Goal: Information Seeking & Learning: Learn about a topic

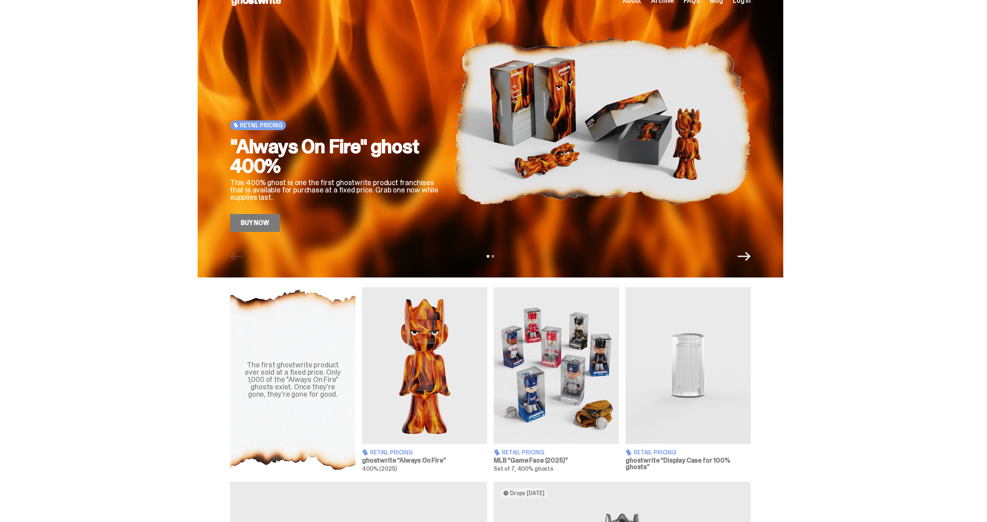
scroll to position [111, 0]
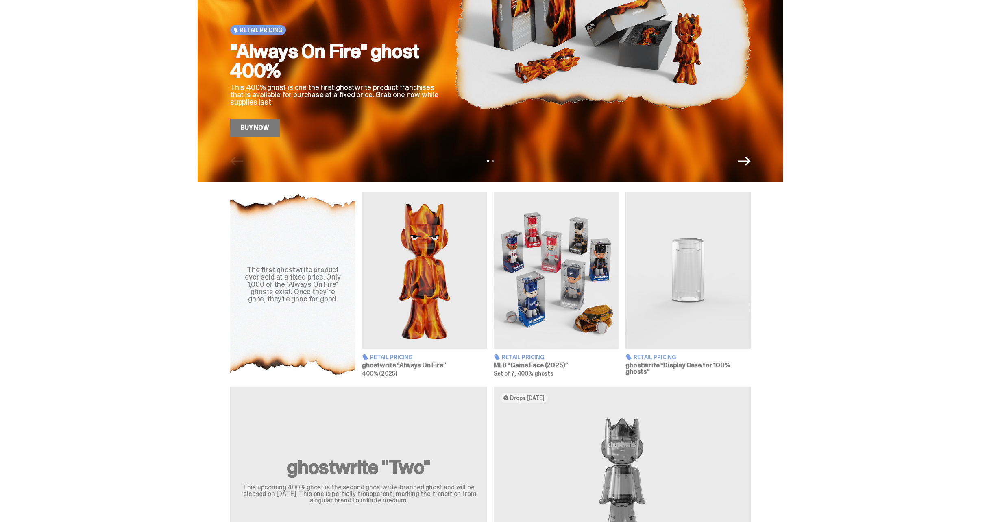
click at [551, 334] on img at bounding box center [556, 270] width 125 height 157
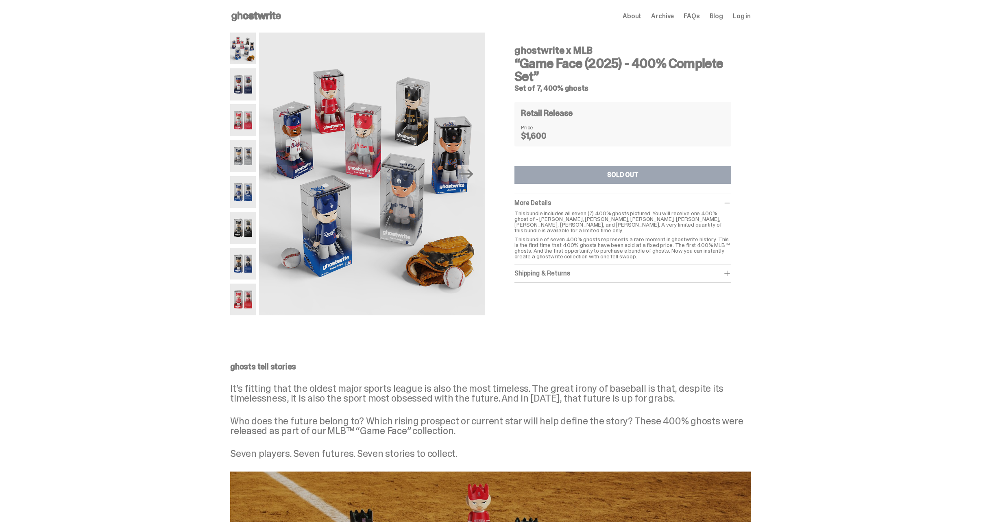
click at [242, 82] on img at bounding box center [243, 84] width 26 height 32
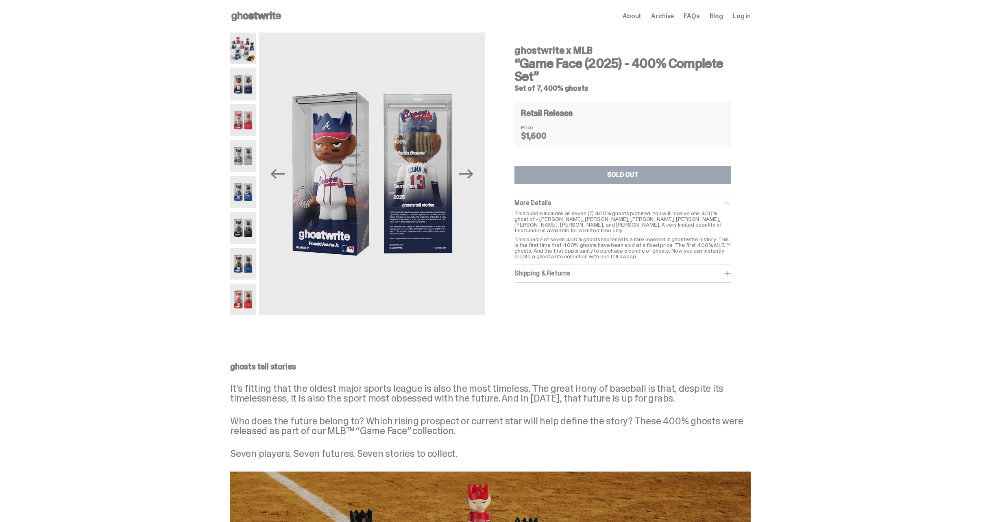
click at [247, 122] on img at bounding box center [243, 120] width 26 height 32
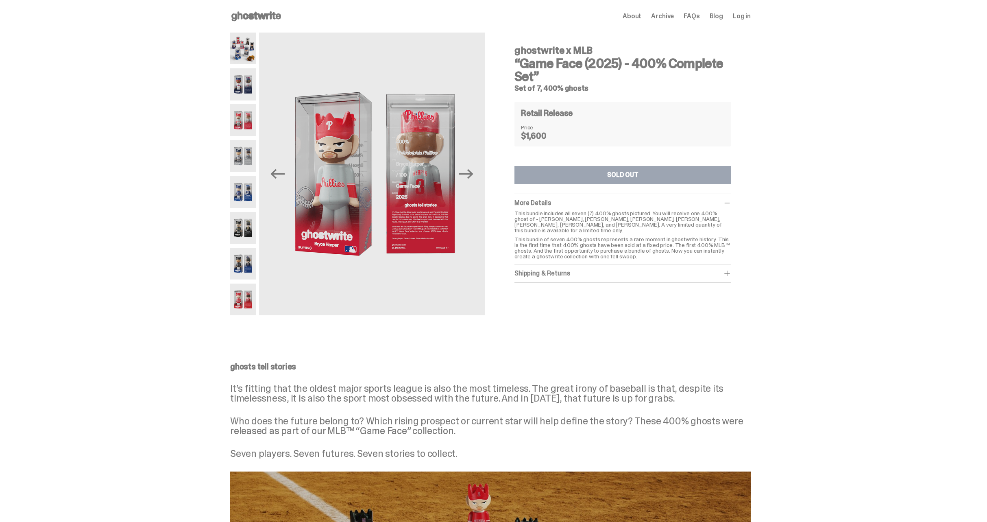
click at [251, 154] on img at bounding box center [243, 156] width 26 height 32
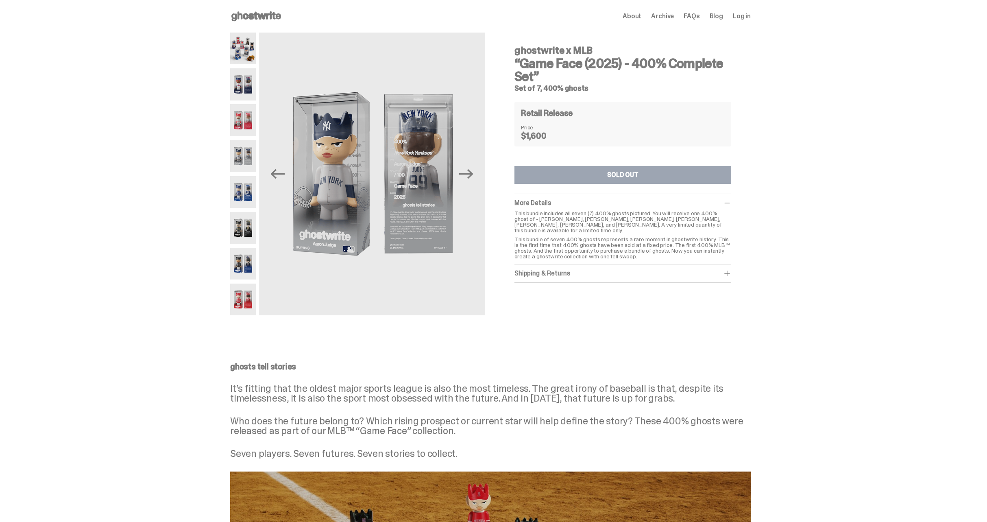
click at [245, 185] on img at bounding box center [243, 192] width 26 height 32
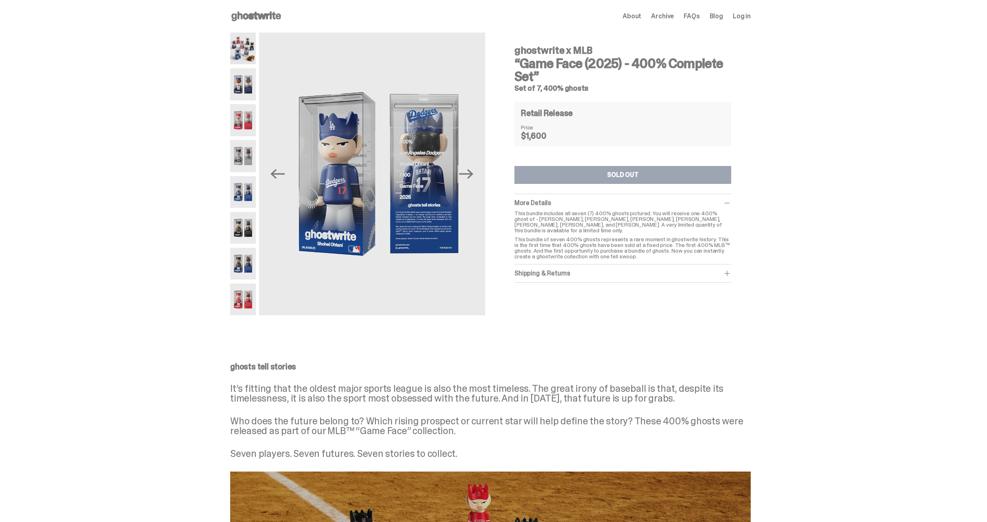
click at [249, 230] on img at bounding box center [243, 228] width 26 height 32
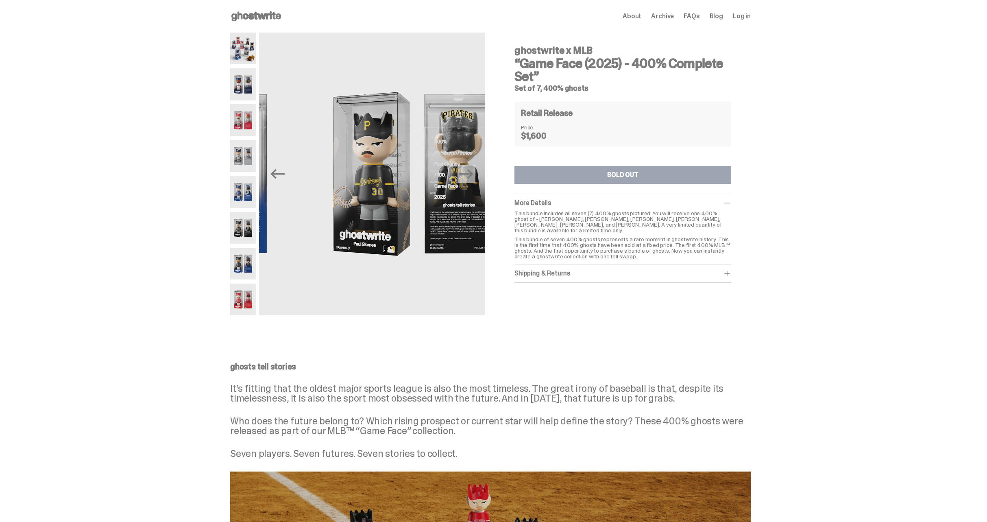
click at [244, 267] on img at bounding box center [243, 264] width 26 height 32
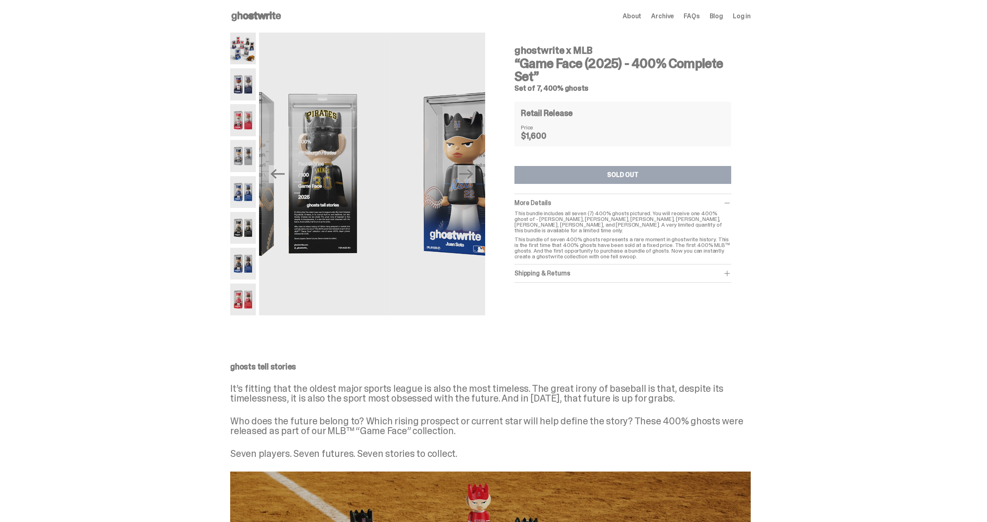
click at [245, 303] on img at bounding box center [243, 300] width 26 height 32
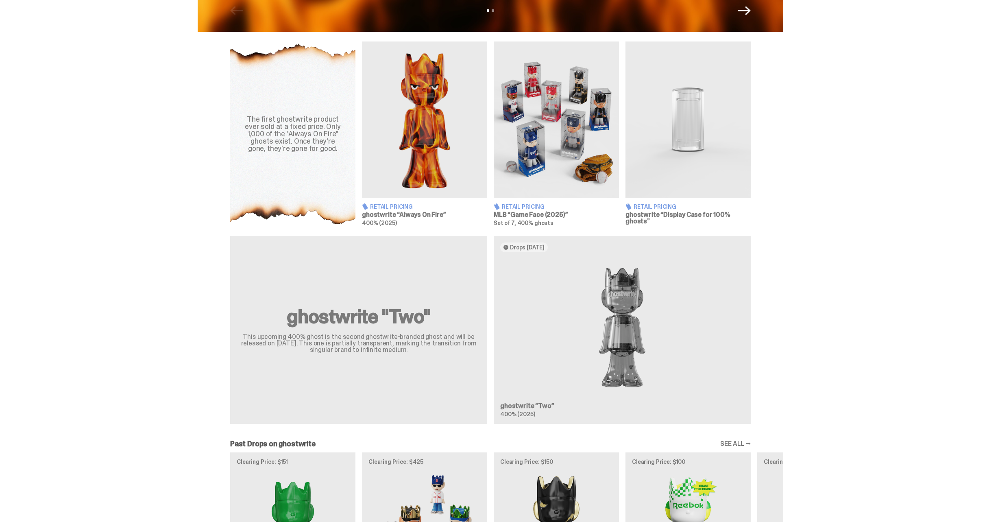
scroll to position [66, 0]
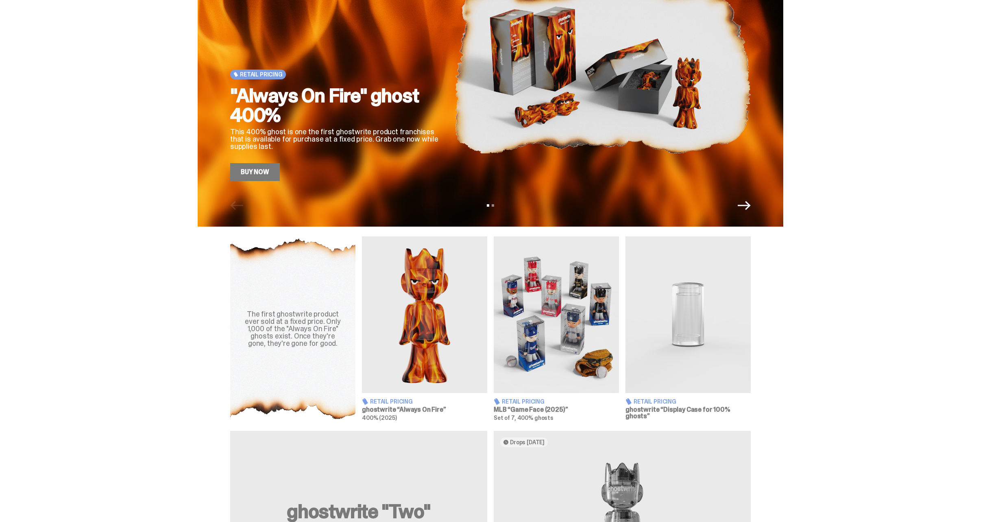
click at [753, 214] on div "Retail Pricing "Always On Fire" ghost 400% This 400% ghost is one the first gho…" at bounding box center [491, 80] width 586 height 293
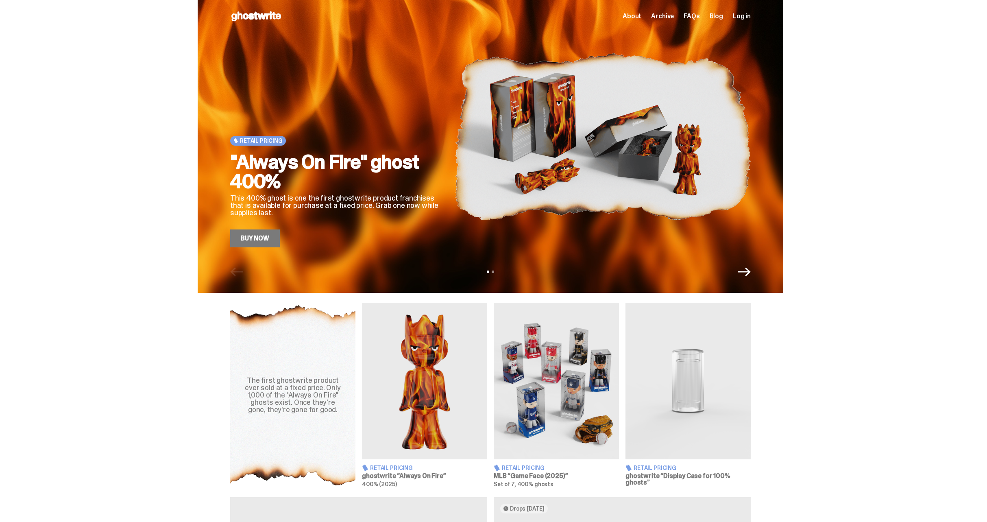
click at [747, 271] on icon "Next" at bounding box center [744, 271] width 13 height 13
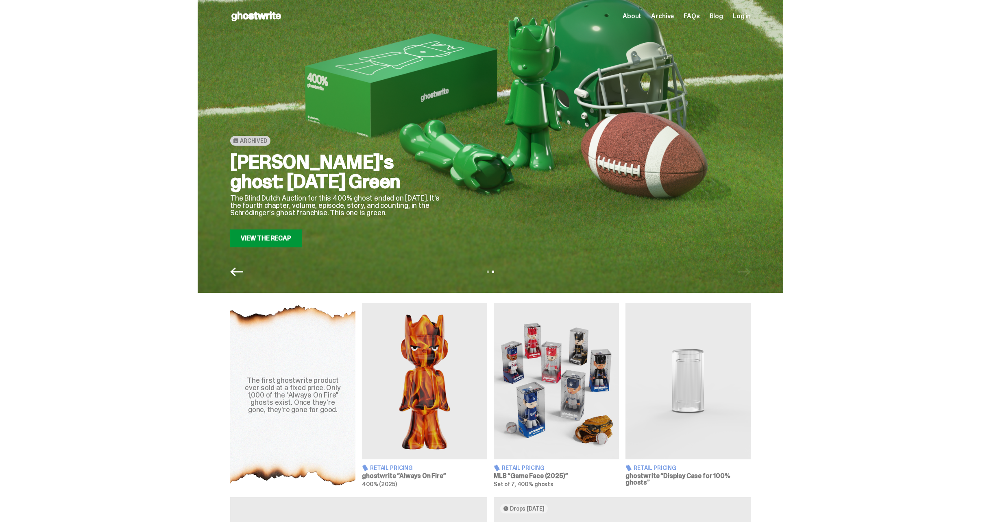
click at [750, 273] on div "View slide 1 View slide 2" at bounding box center [491, 271] width 586 height 13
click at [868, 303] on div "The first ghostwrite product ever sold at a fixed price. Only 1,000 of the "Alw…" at bounding box center [490, 395] width 981 height 185
click at [238, 270] on icon "Previous" at bounding box center [236, 271] width 13 height 13
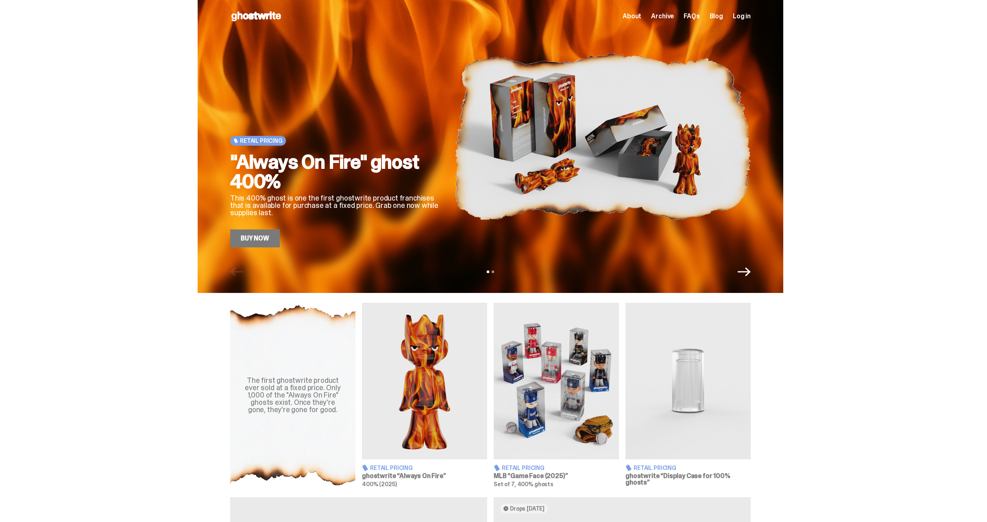
click at [746, 273] on icon "Next" at bounding box center [744, 271] width 13 height 13
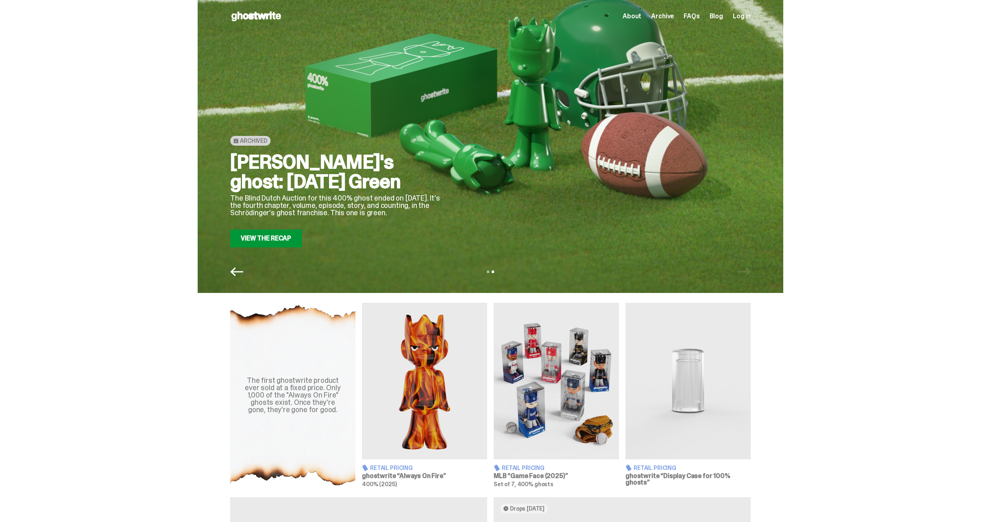
drag, startPoint x: 239, startPoint y: 272, endPoint x: 205, endPoint y: 315, distance: 55.0
click at [239, 272] on icon "Previous" at bounding box center [236, 271] width 13 height 13
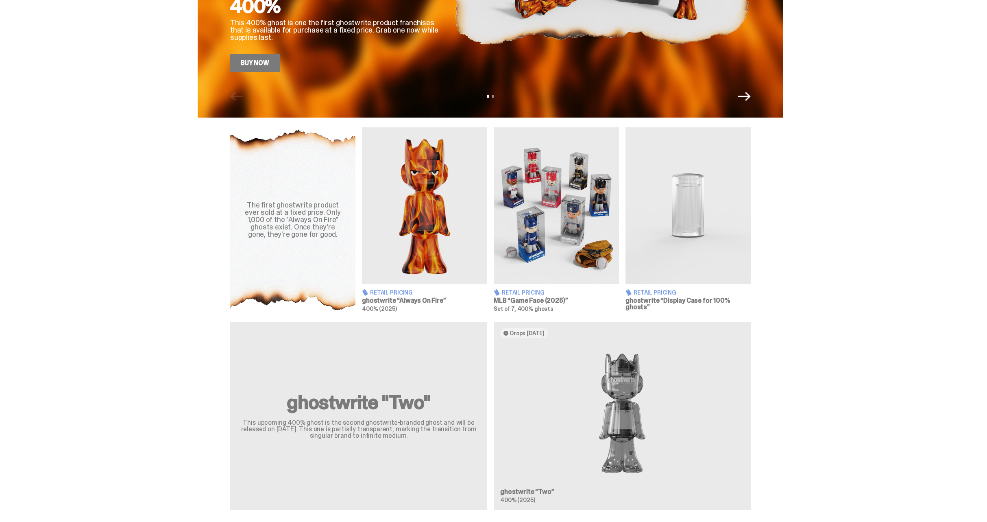
scroll to position [19, 0]
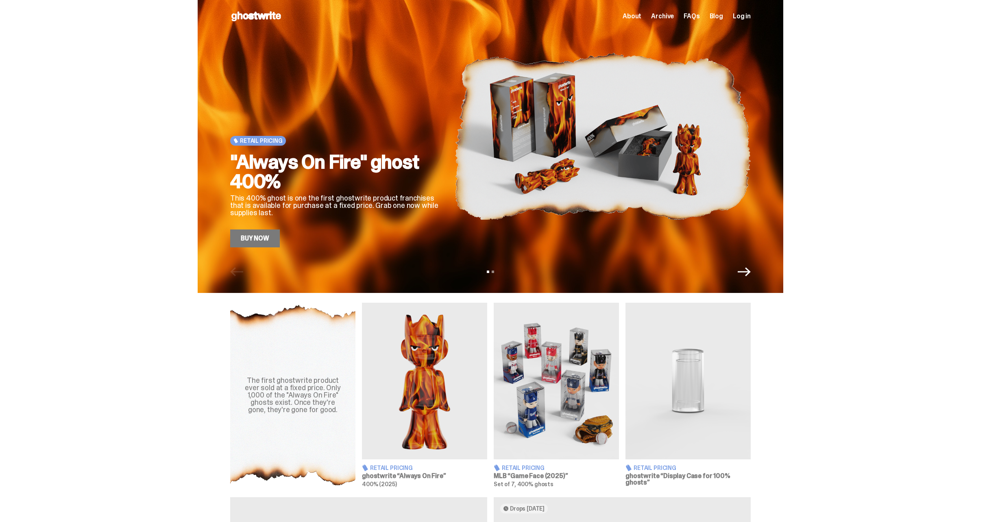
click at [556, 367] on img at bounding box center [556, 381] width 125 height 157
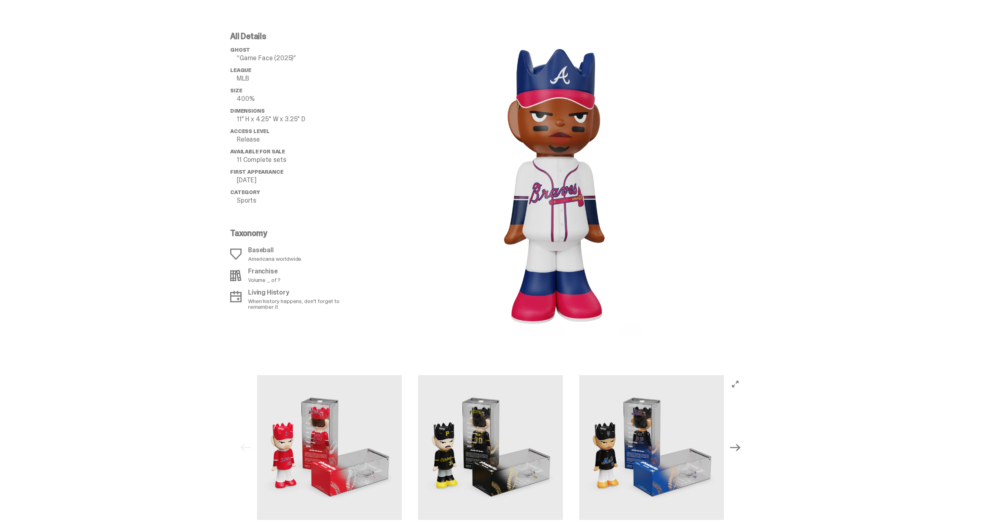
scroll to position [535, 0]
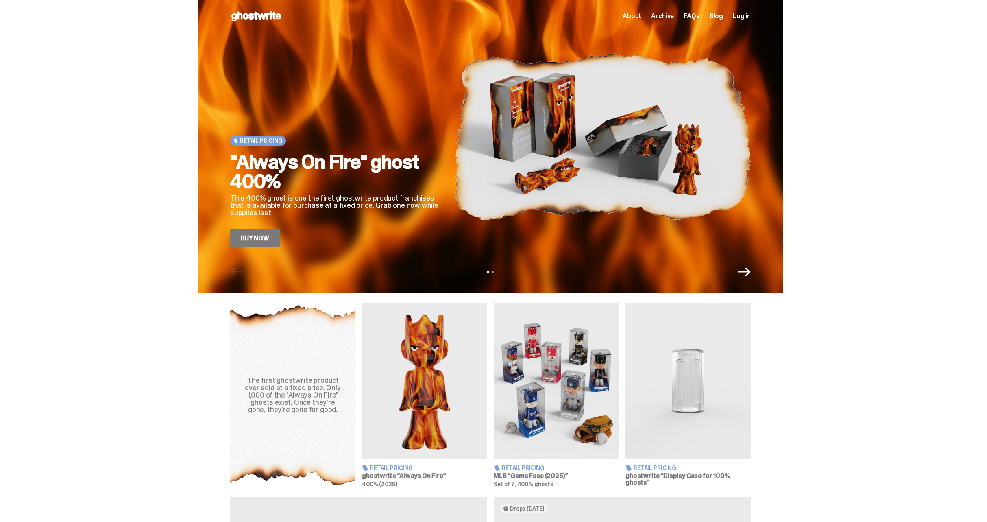
click at [746, 272] on icon "Next" at bounding box center [744, 271] width 13 height 13
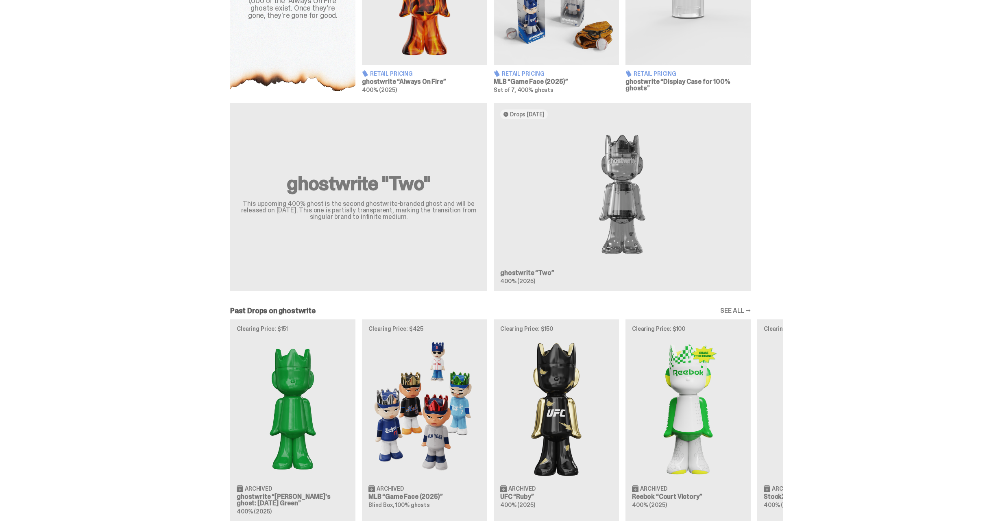
scroll to position [563, 0]
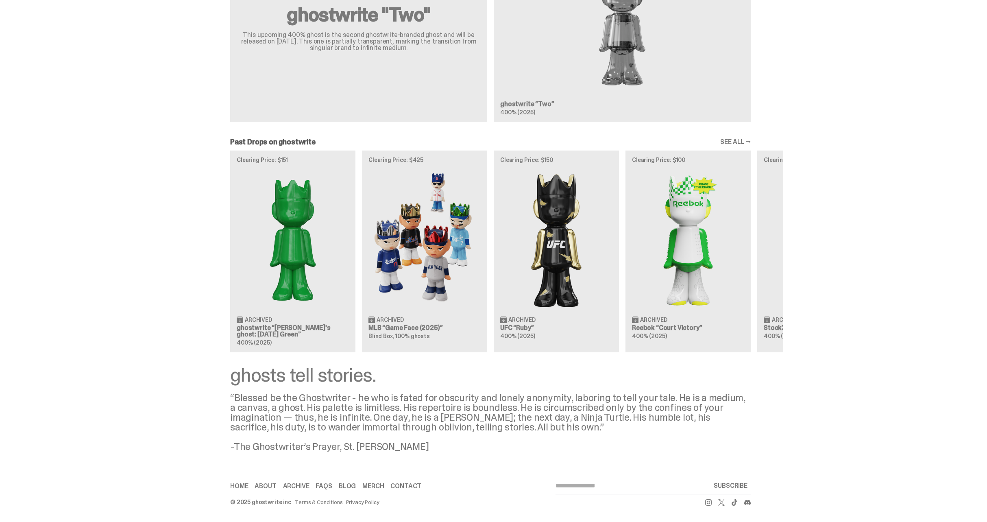
click at [693, 267] on div "Clearing Price: $151 Archived ghostwrite “Schrödinger's ghost: Sunday Green” 40…" at bounding box center [491, 252] width 586 height 202
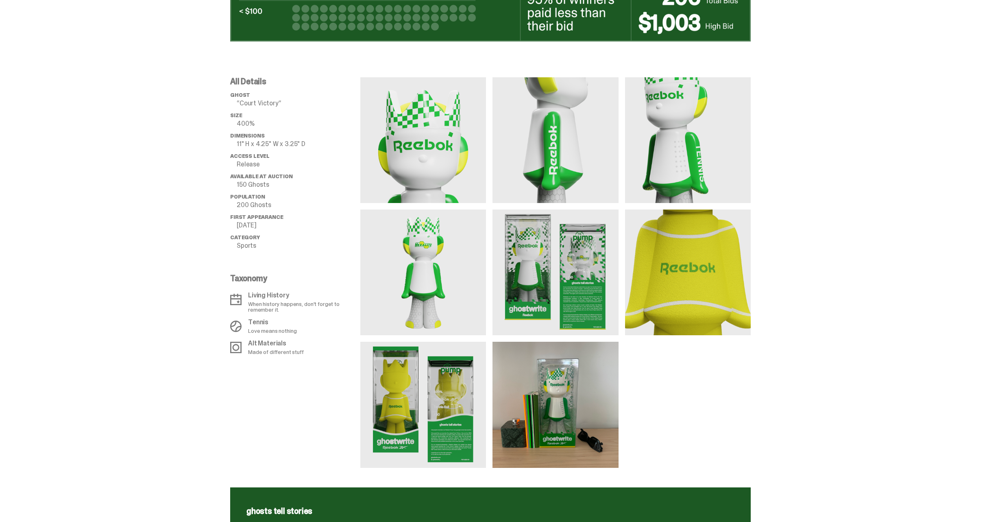
scroll to position [290, 0]
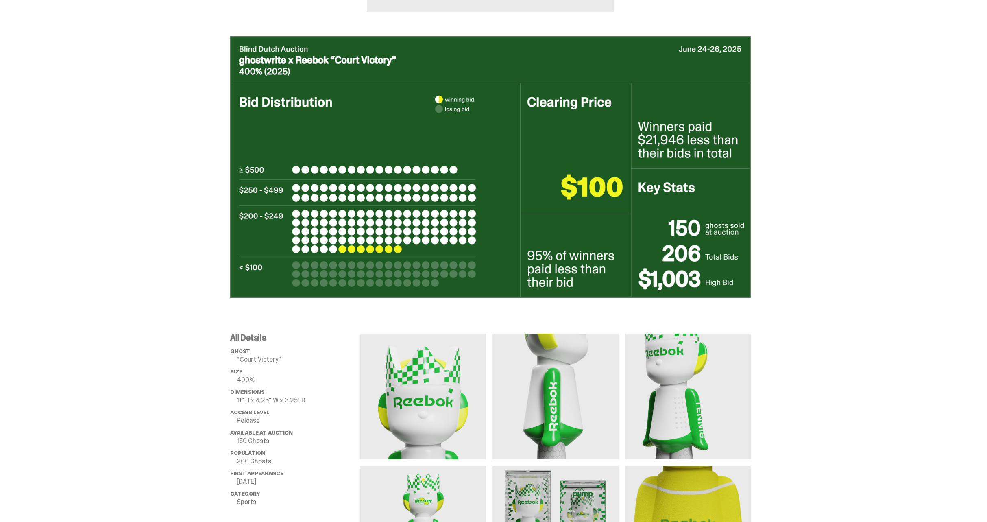
click at [125, 137] on div at bounding box center [490, 172] width 981 height 283
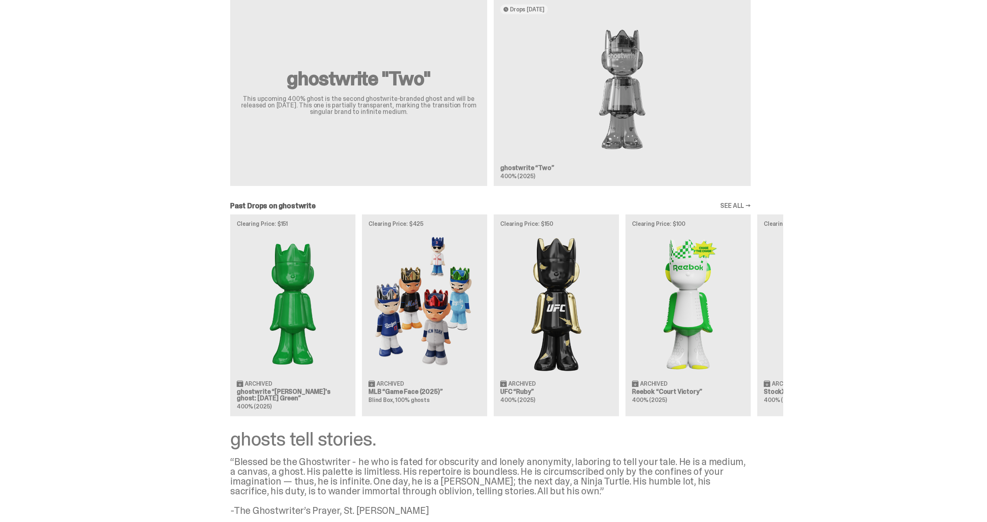
scroll to position [541, 0]
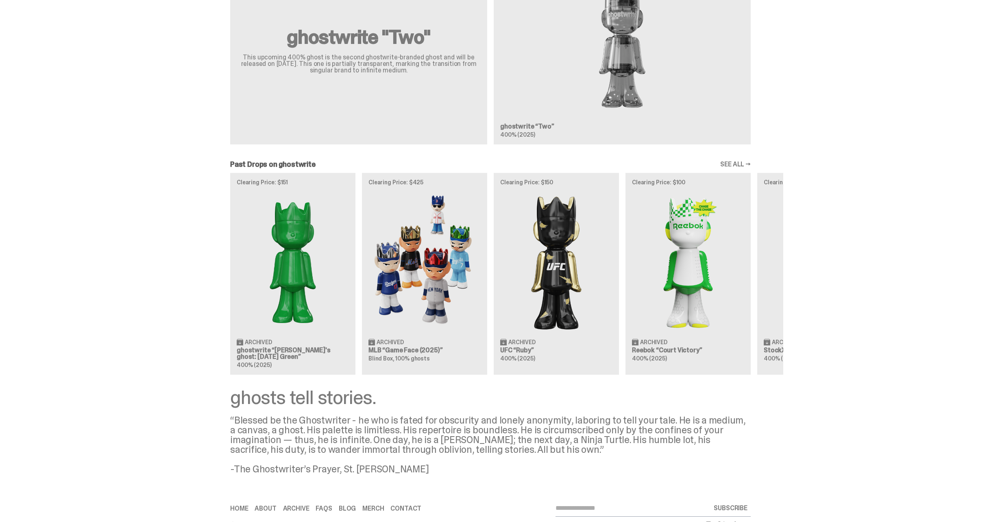
click at [667, 258] on div "Clearing Price: $151 Archived ghostwrite “Schrödinger's ghost: Sunday Green” 40…" at bounding box center [491, 274] width 586 height 202
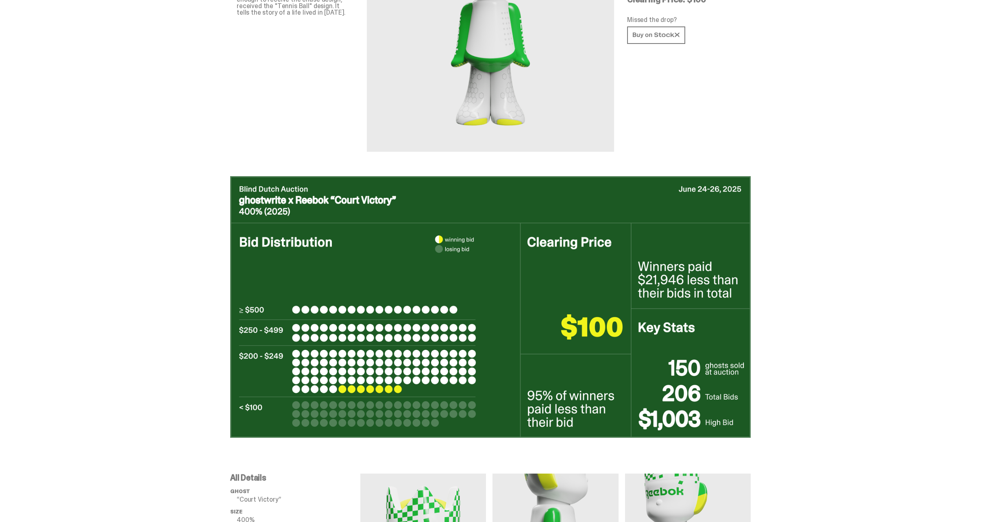
scroll to position [177, 0]
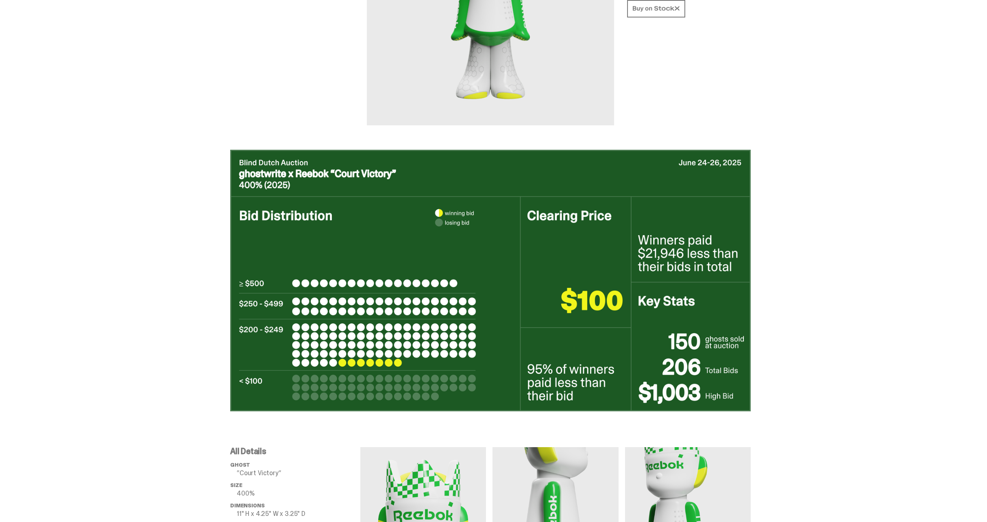
click at [159, 229] on div at bounding box center [490, 286] width 981 height 283
drag, startPoint x: 92, startPoint y: 238, endPoint x: 122, endPoint y: 241, distance: 30.7
click at [95, 238] on div at bounding box center [490, 286] width 981 height 283
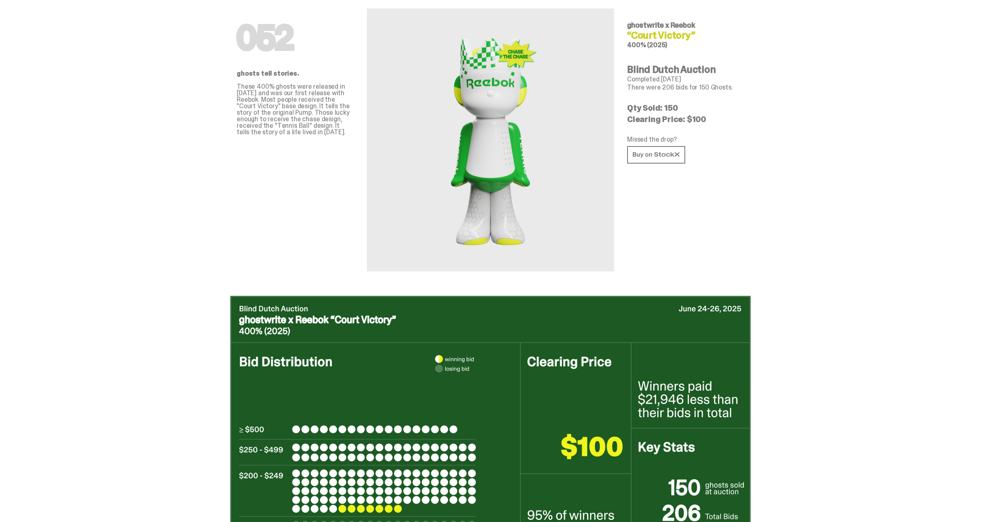
scroll to position [0, 0]
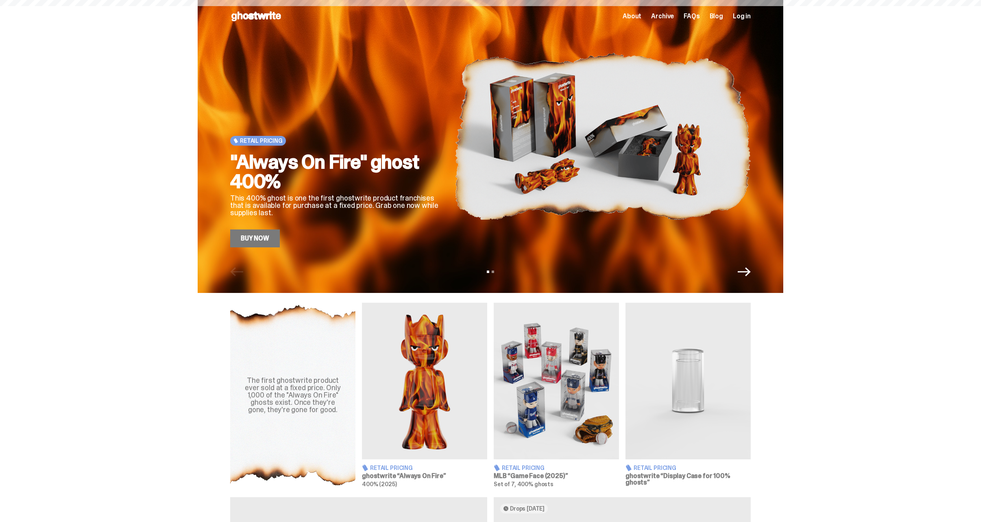
scroll to position [541, 0]
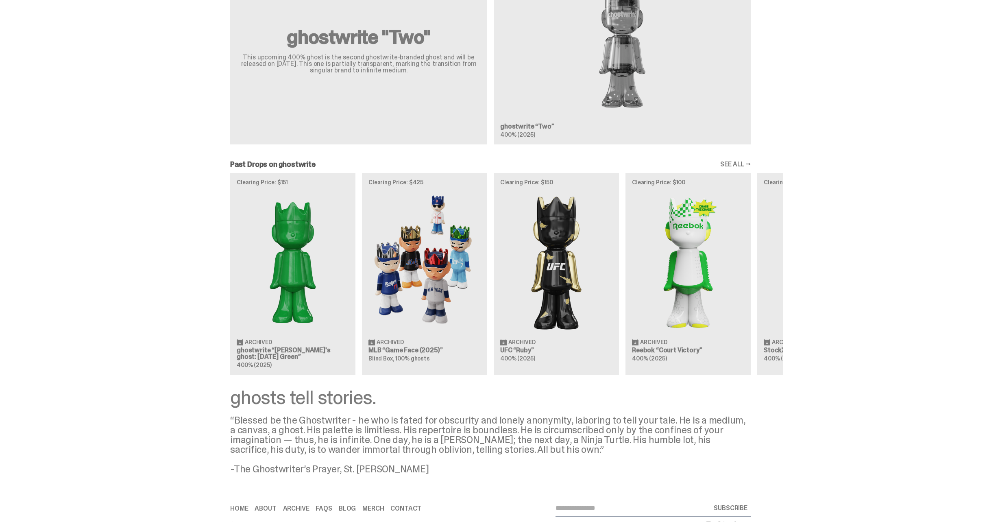
click at [439, 292] on div "Clearing Price: $151 Archived ghostwrite “Schrödinger's ghost: Sunday Green” 40…" at bounding box center [491, 274] width 586 height 202
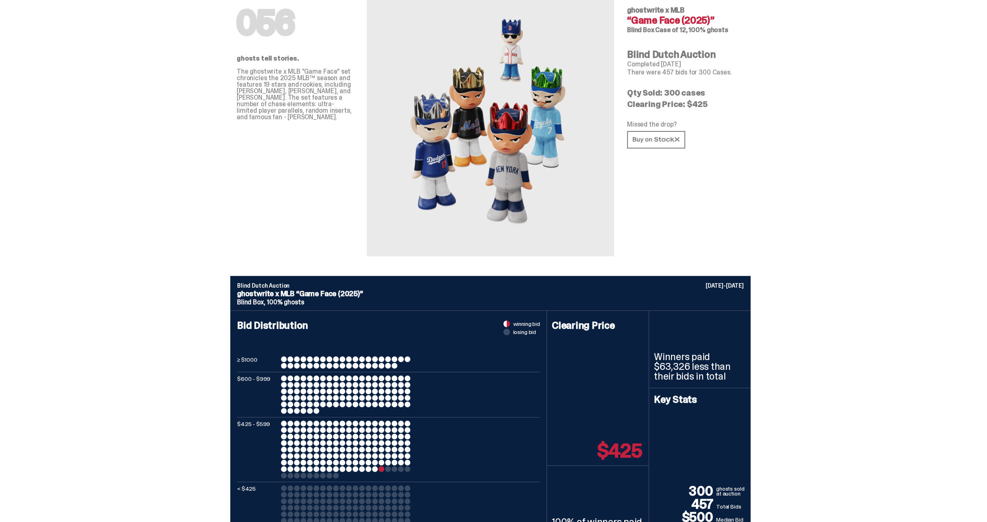
scroll to position [127, 0]
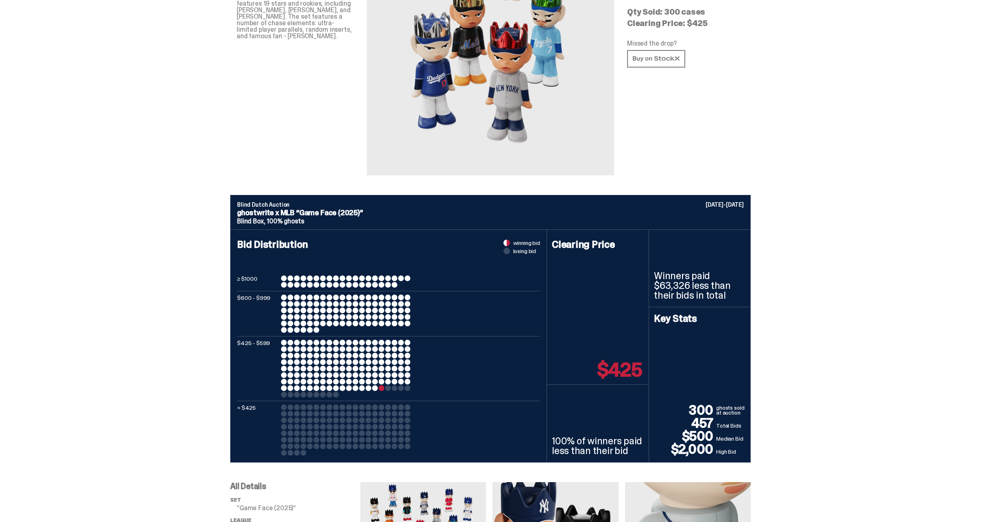
drag, startPoint x: 659, startPoint y: 280, endPoint x: 711, endPoint y: 299, distance: 54.9
click at [708, 298] on p "Winners paid $63,326 less than their bids in total" at bounding box center [700, 285] width 92 height 29
drag, startPoint x: 711, startPoint y: 299, endPoint x: 819, endPoint y: 328, distance: 111.8
click at [713, 299] on p "Winners paid $63,326 less than their bids in total" at bounding box center [700, 285] width 92 height 29
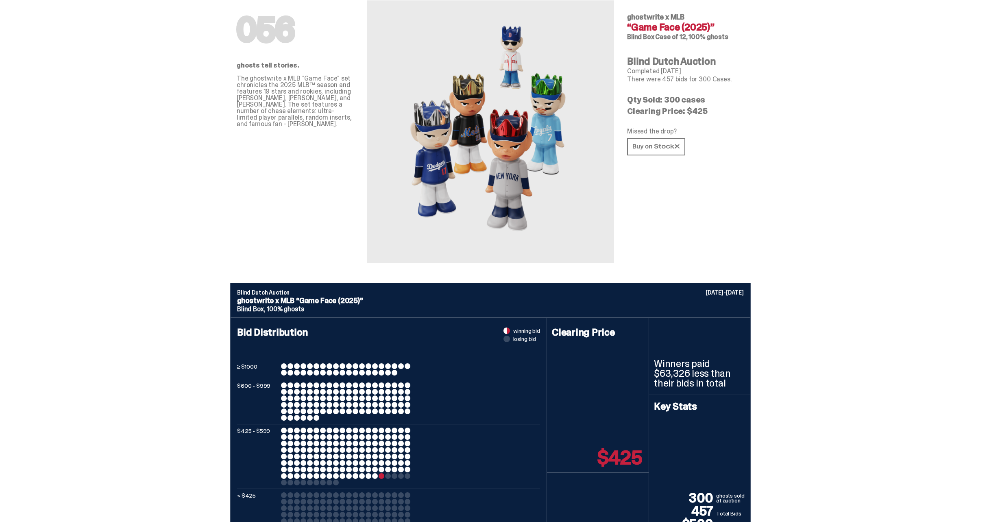
scroll to position [0, 0]
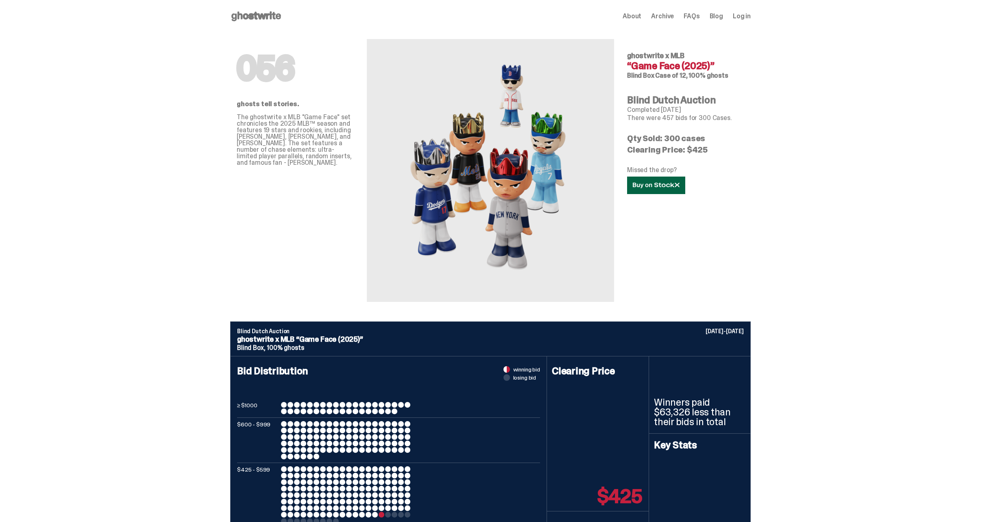
click at [675, 189] on link at bounding box center [656, 185] width 58 height 17
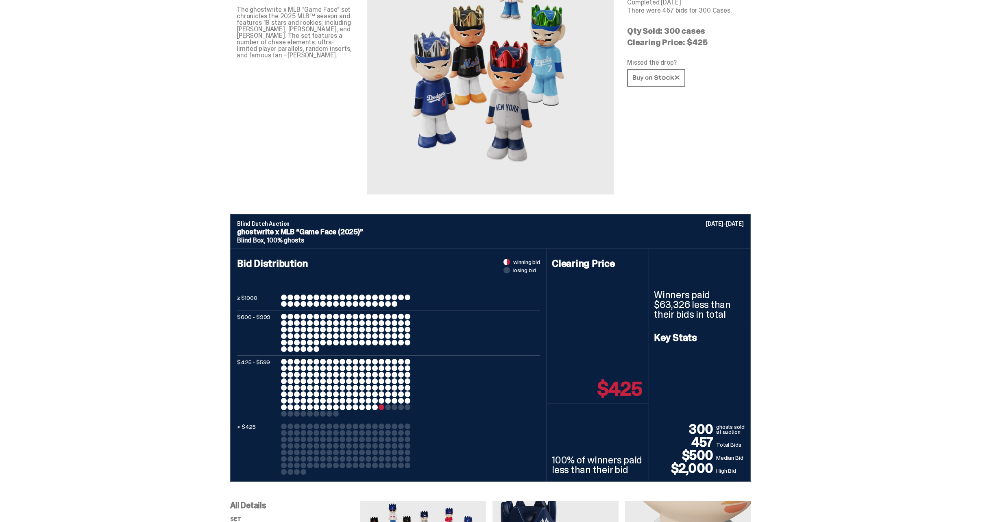
scroll to position [321, 0]
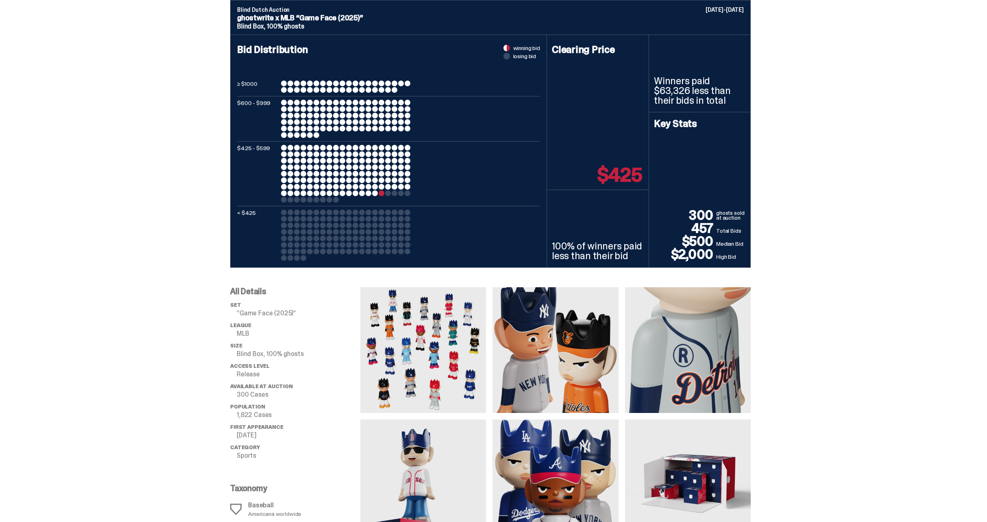
click at [203, 318] on div "All Details set “Game Face (2025)” League MLB Size Blind Box, 100% ghosts Acces…" at bounding box center [490, 473] width 981 height 410
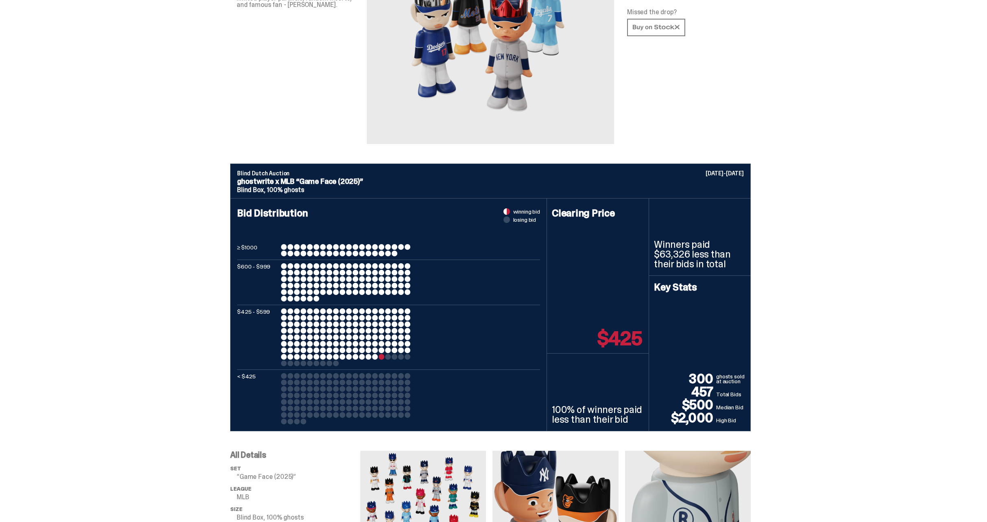
scroll to position [0, 0]
